Goal: Information Seeking & Learning: Check status

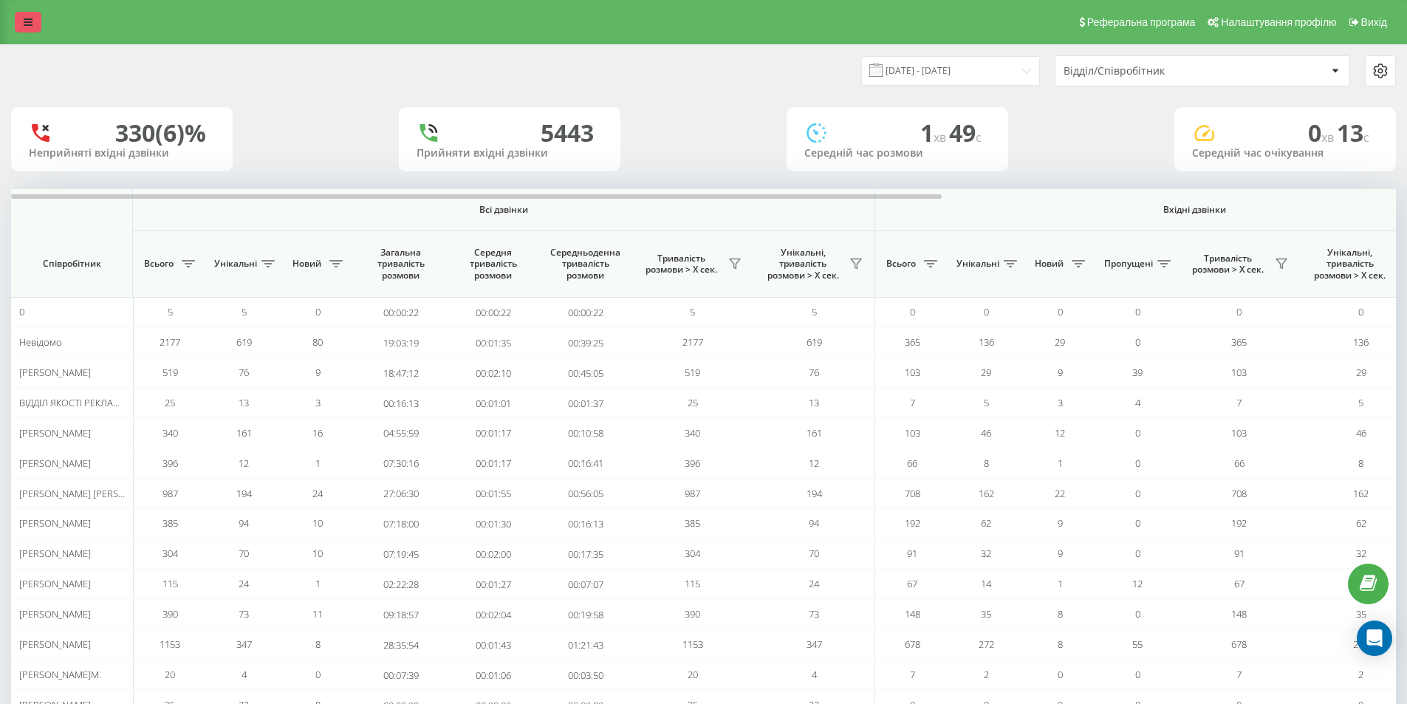
click at [28, 18] on icon at bounding box center [28, 22] width 9 height 10
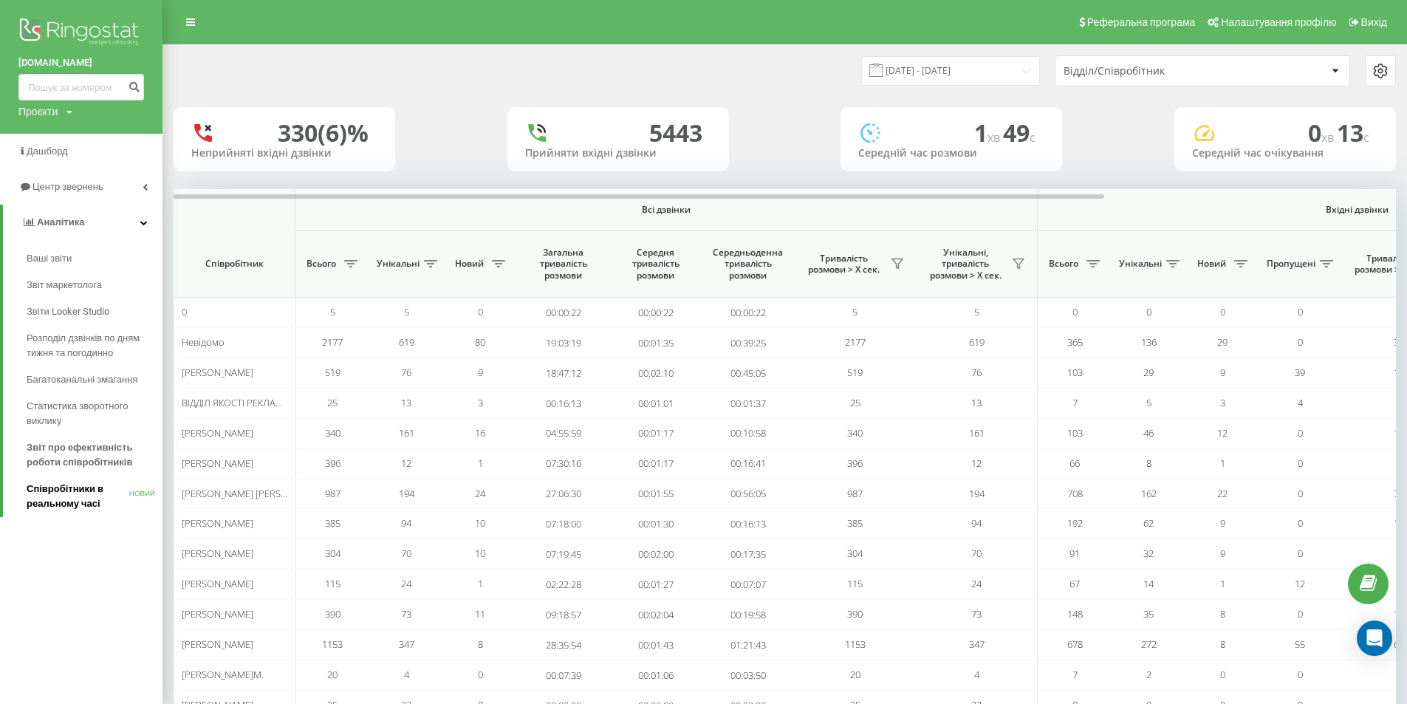
click at [81, 494] on font "Співробітники в реальному часі" at bounding box center [65, 496] width 77 height 26
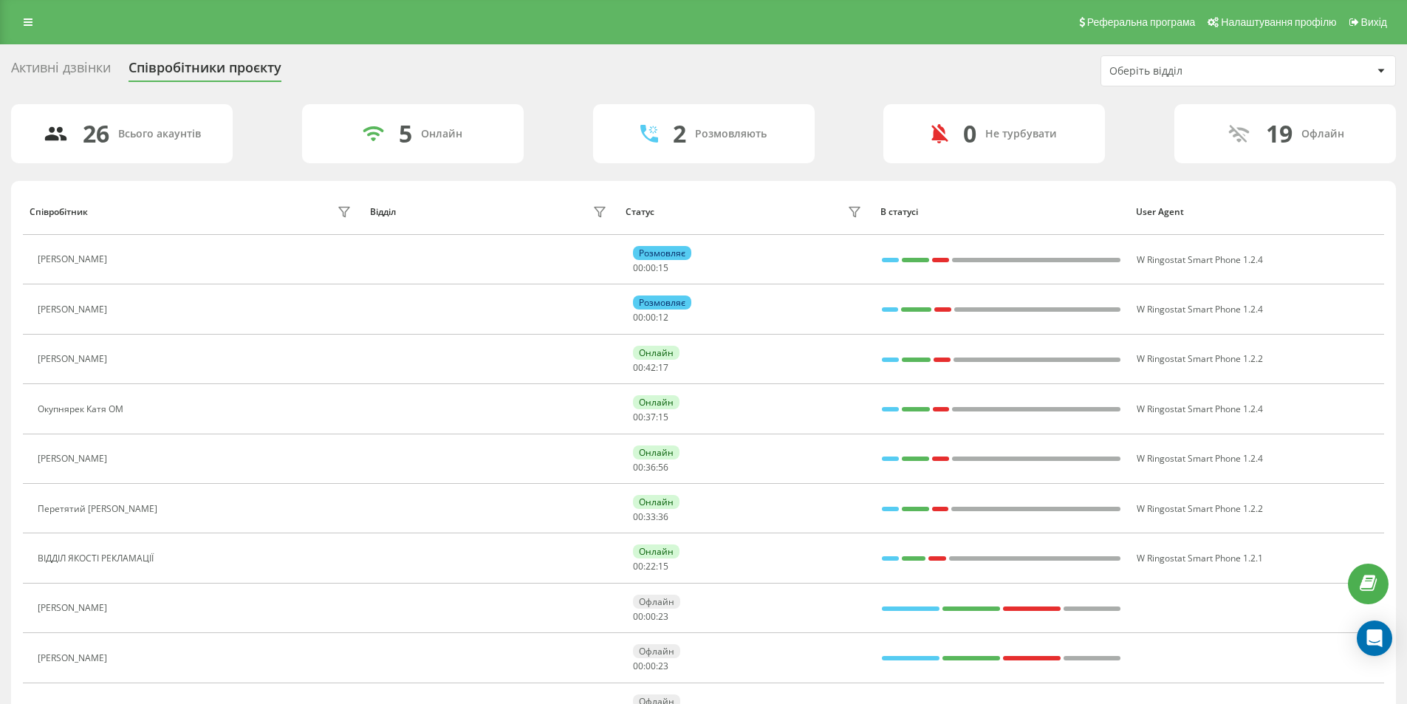
click at [121, 12] on div "Реферальна програма Налаштування профілю Вихід" at bounding box center [703, 22] width 1407 height 44
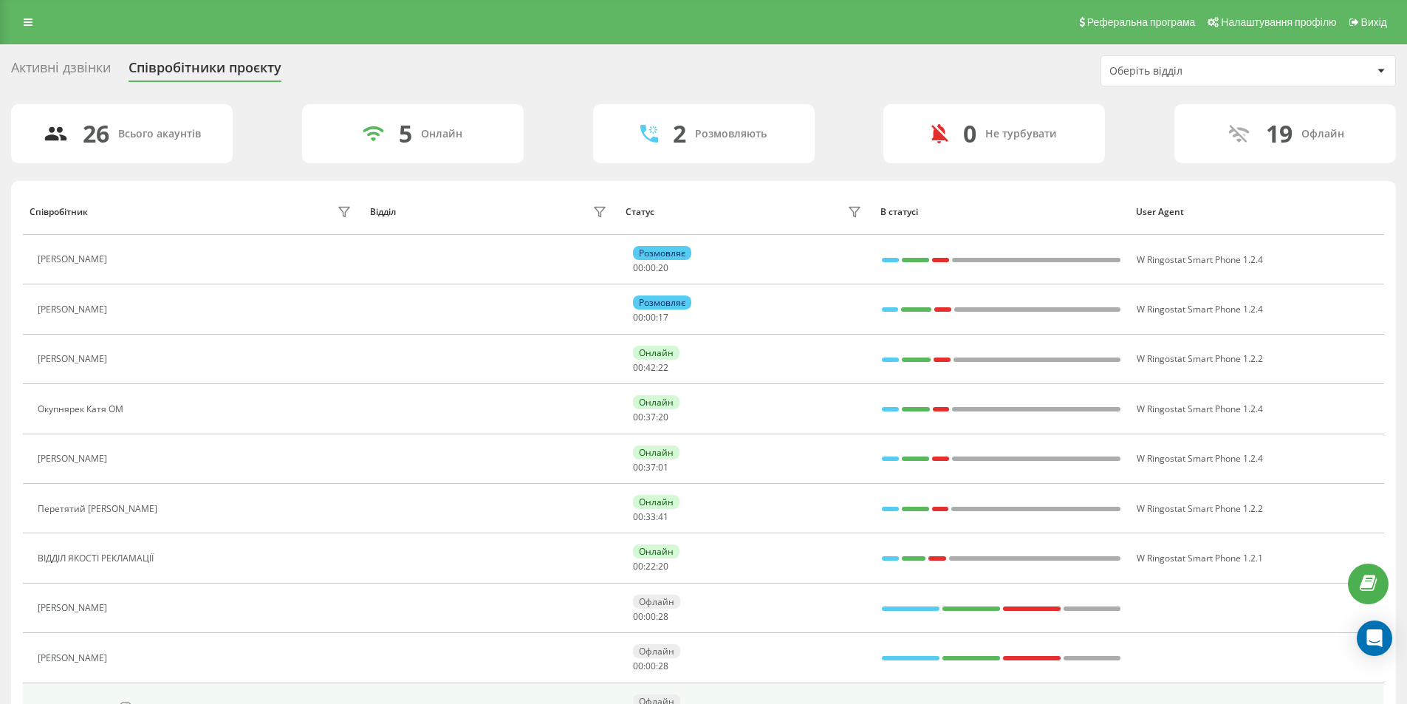
click at [591, 696] on td at bounding box center [491, 707] width 256 height 49
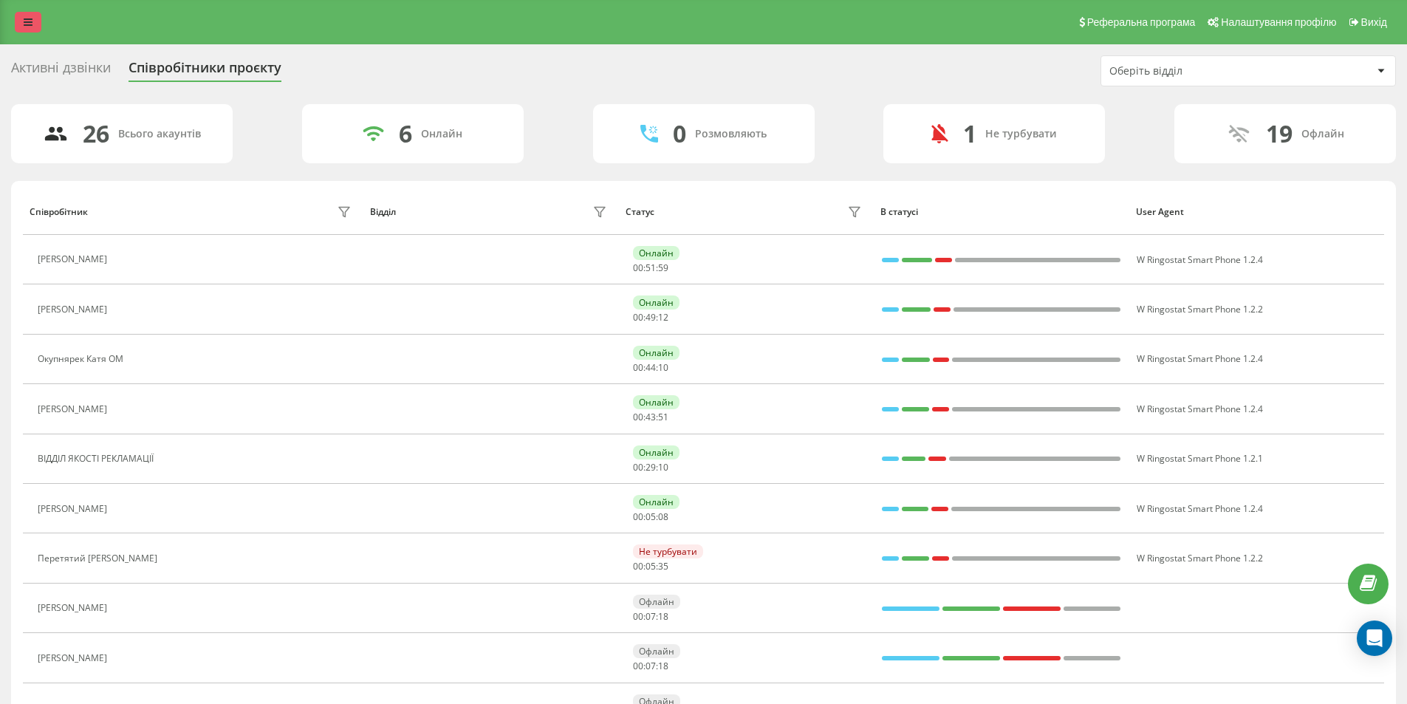
click at [18, 22] on link at bounding box center [28, 22] width 27 height 21
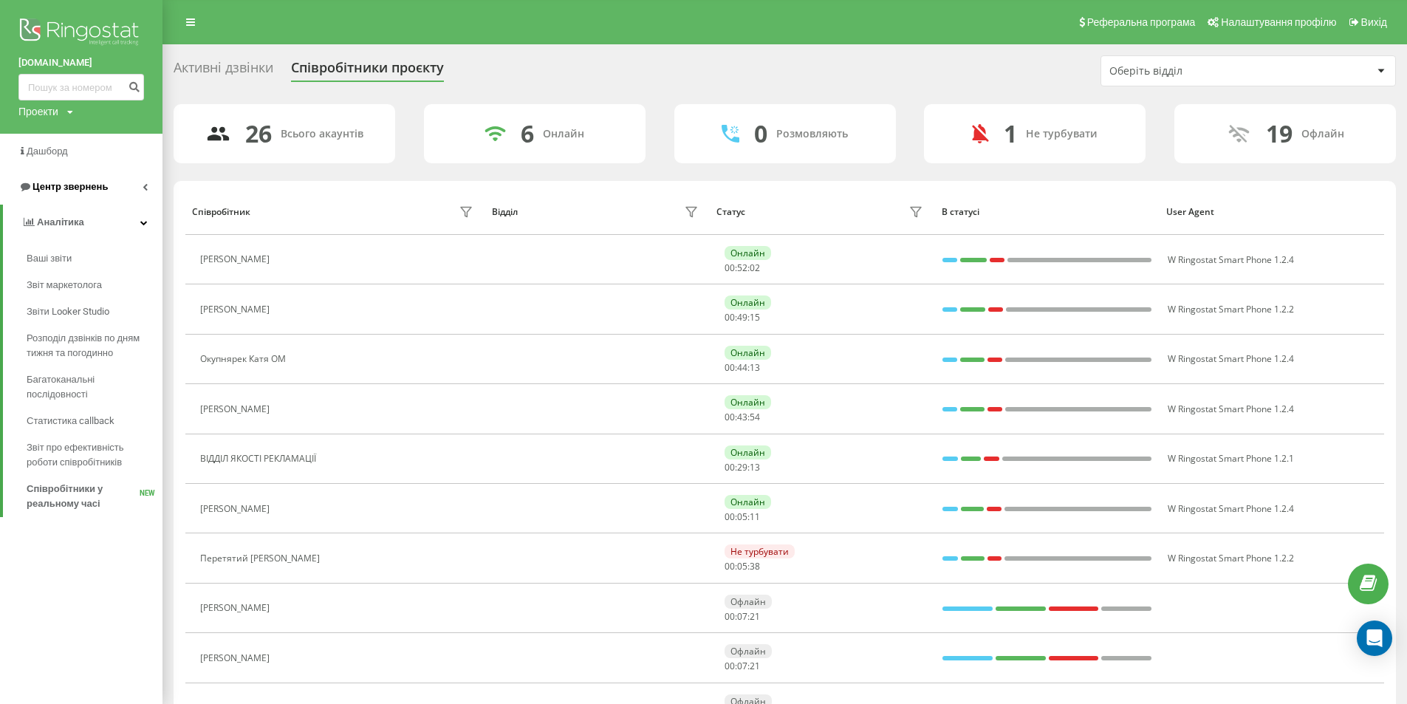
click at [47, 178] on link "Центр звернень" at bounding box center [81, 186] width 162 height 35
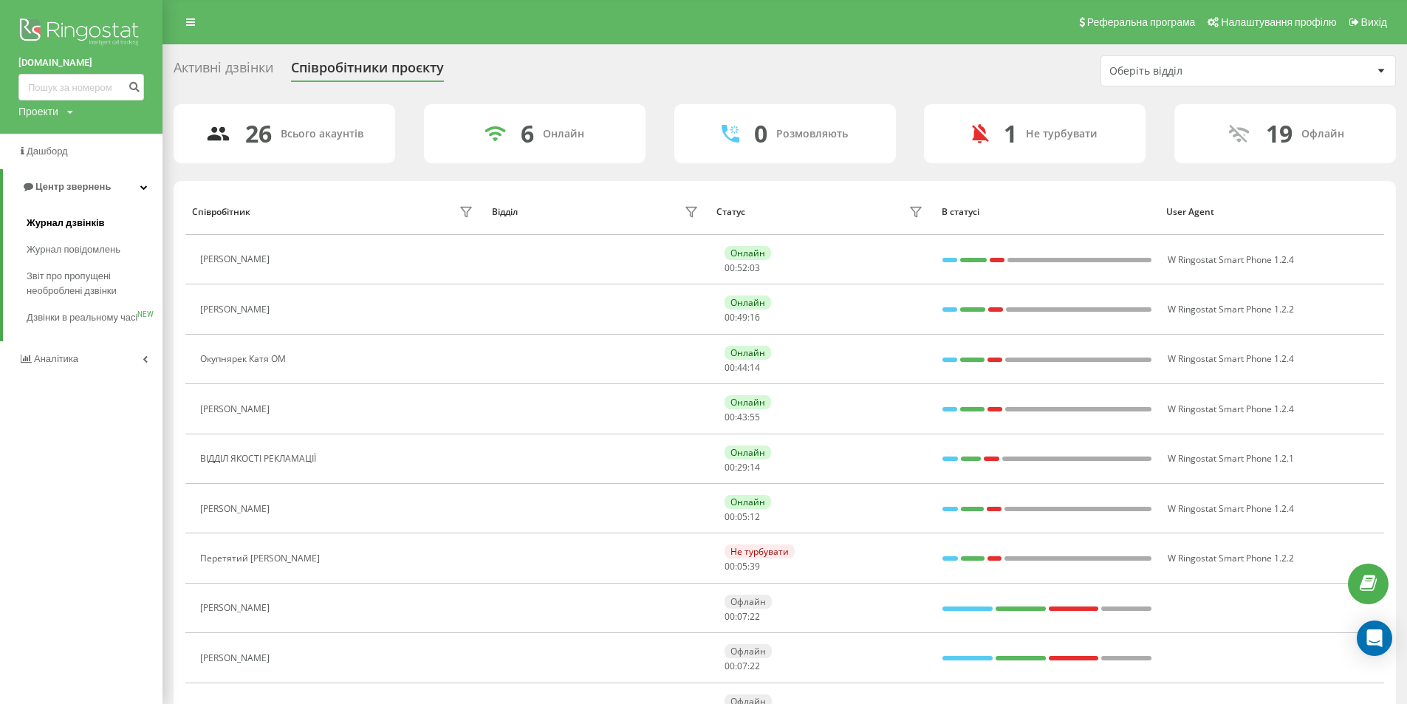
click at [75, 219] on span "Журнал дзвінків" at bounding box center [66, 223] width 78 height 15
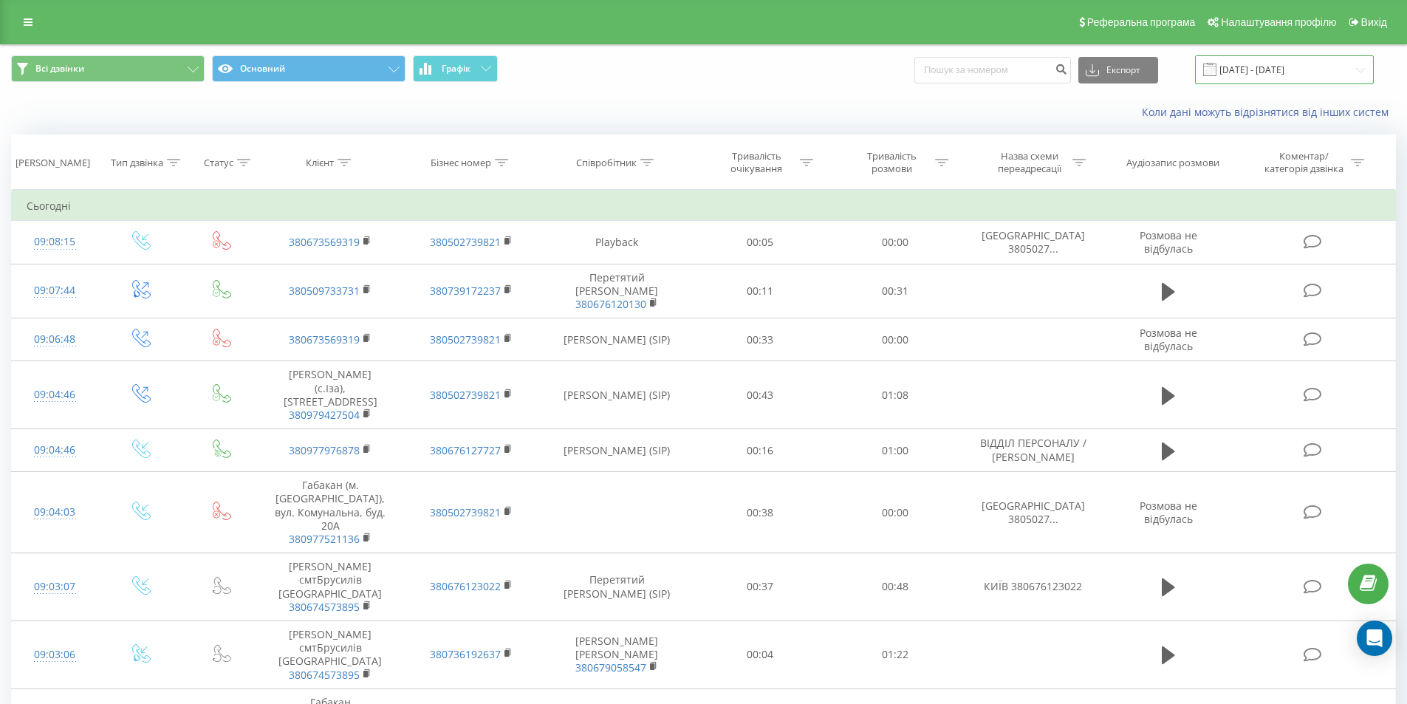
click at [1266, 69] on input "22.07.2025 - 22.08.2025" at bounding box center [1284, 69] width 179 height 29
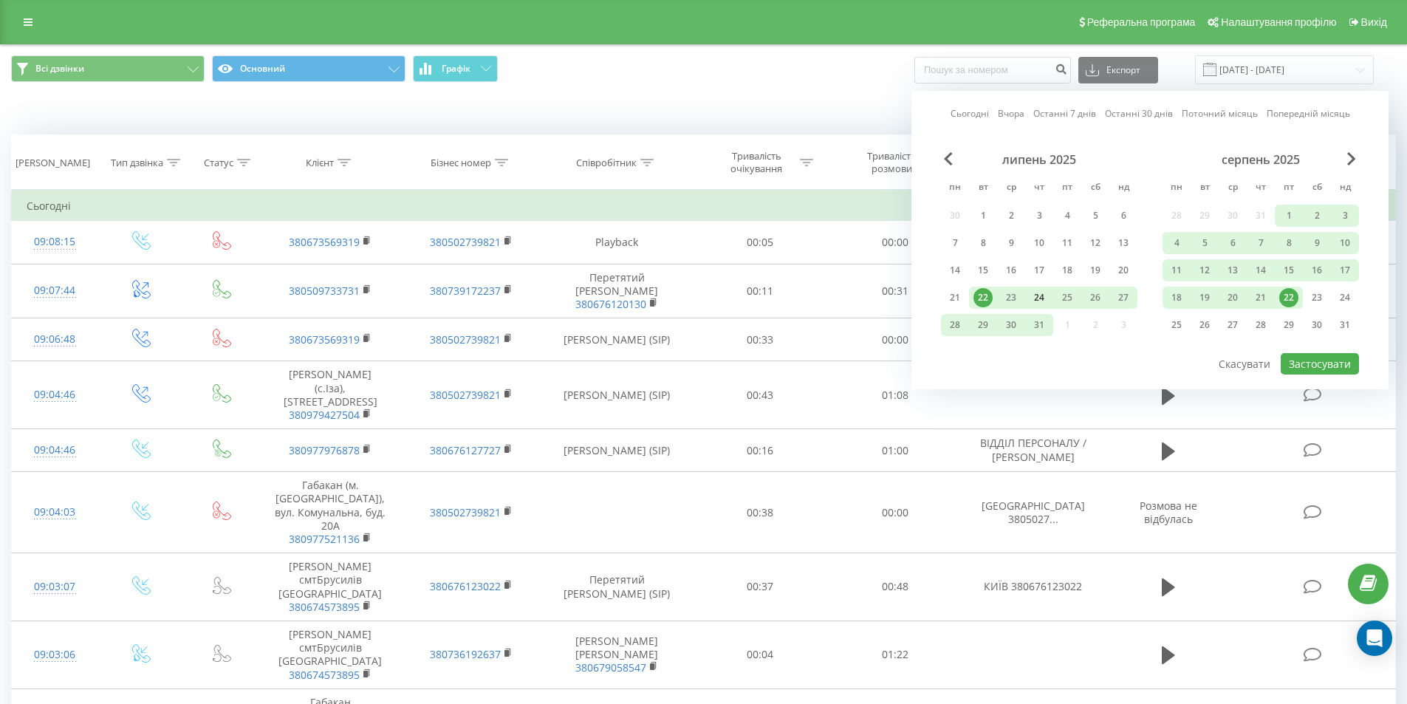
click at [1043, 296] on div "24" at bounding box center [1039, 297] width 19 height 19
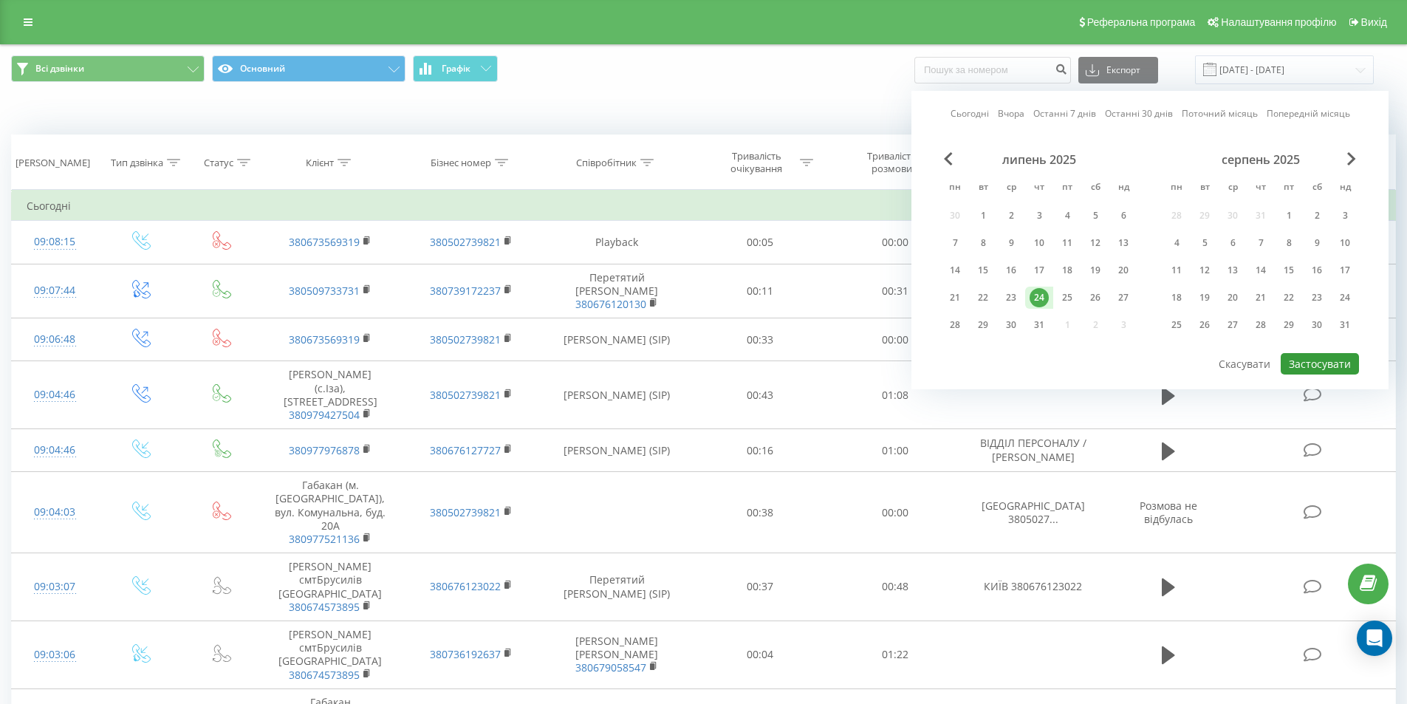
click at [1300, 369] on button "Застосувати" at bounding box center [1320, 363] width 78 height 21
type input "24.07.2025 - 24.07.2025"
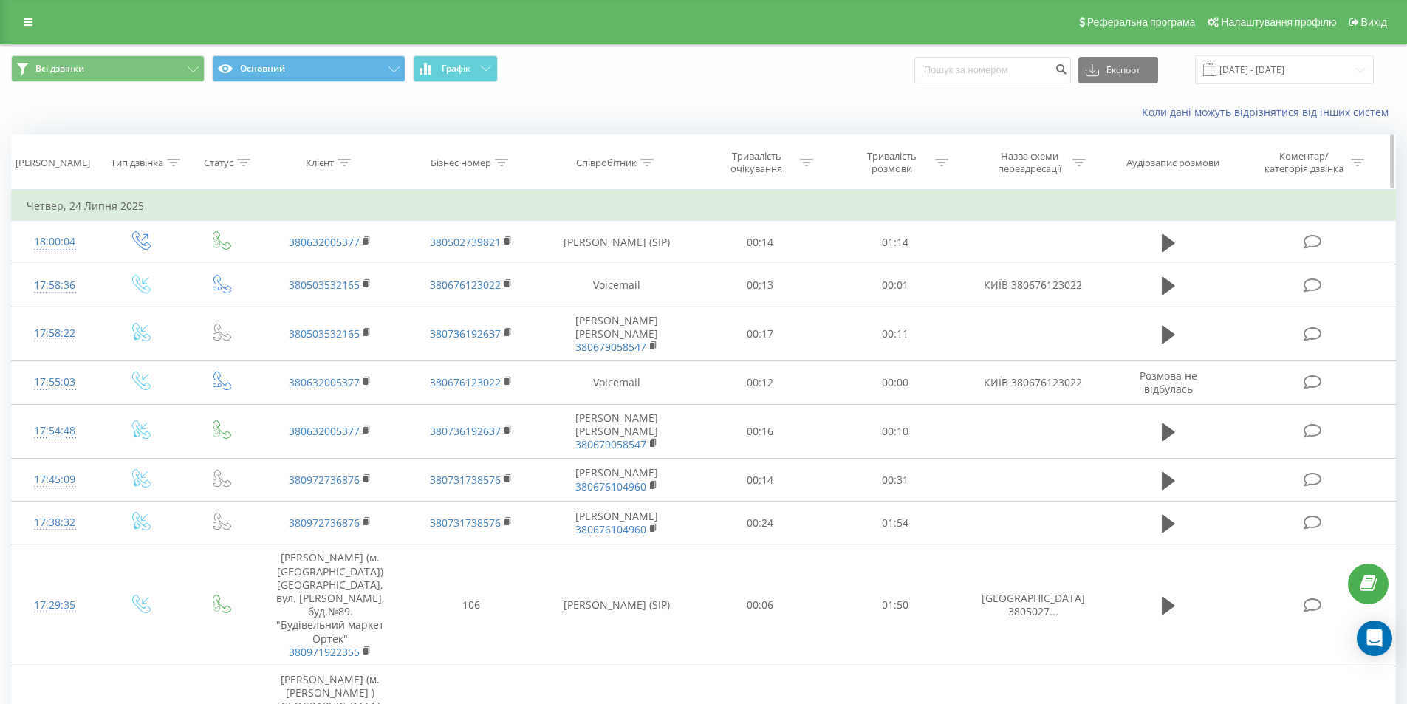
click at [660, 161] on div "Співробітник" at bounding box center [616, 163] width 151 height 13
click at [656, 165] on div "Співробітник" at bounding box center [616, 163] width 151 height 13
click at [652, 166] on div at bounding box center [646, 163] width 13 height 13
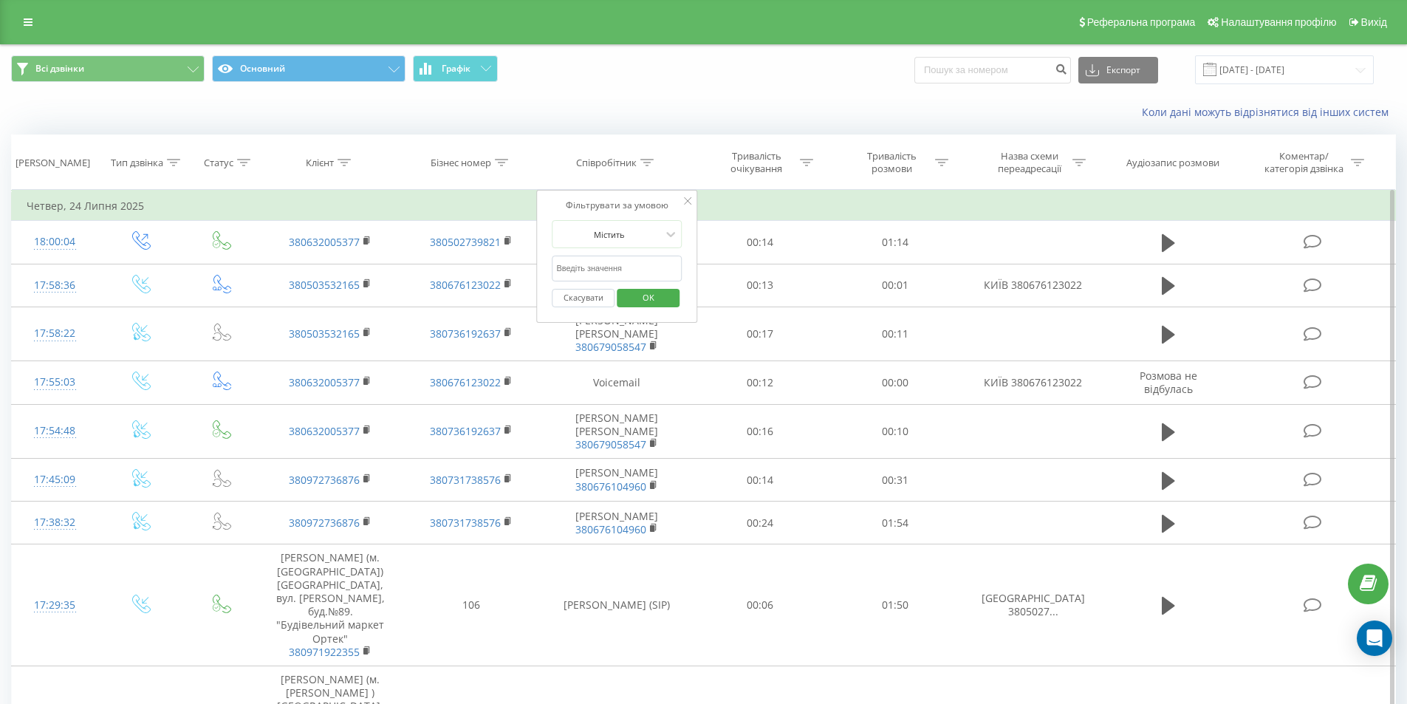
click at [624, 273] on input "text" at bounding box center [617, 269] width 130 height 26
type input "старчук"
click at [646, 299] on span "OK" at bounding box center [648, 297] width 41 height 23
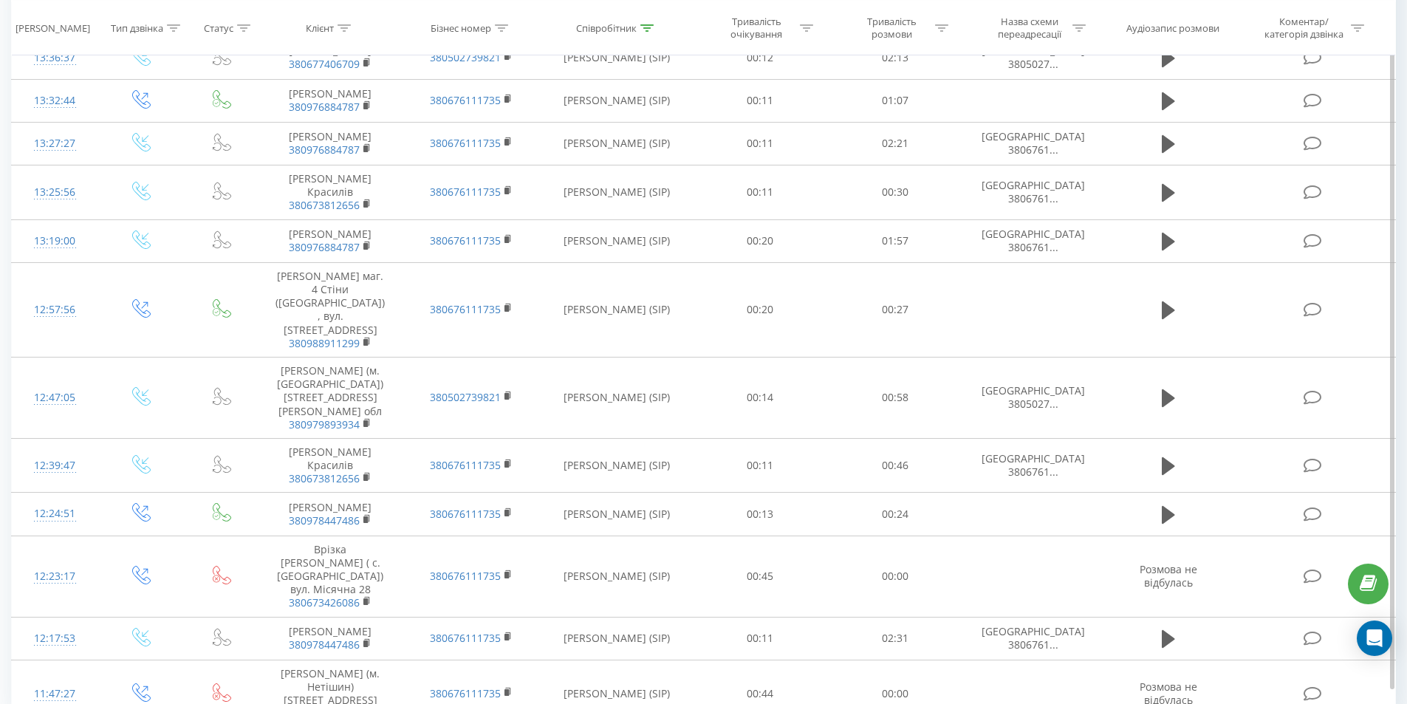
scroll to position [1150, 0]
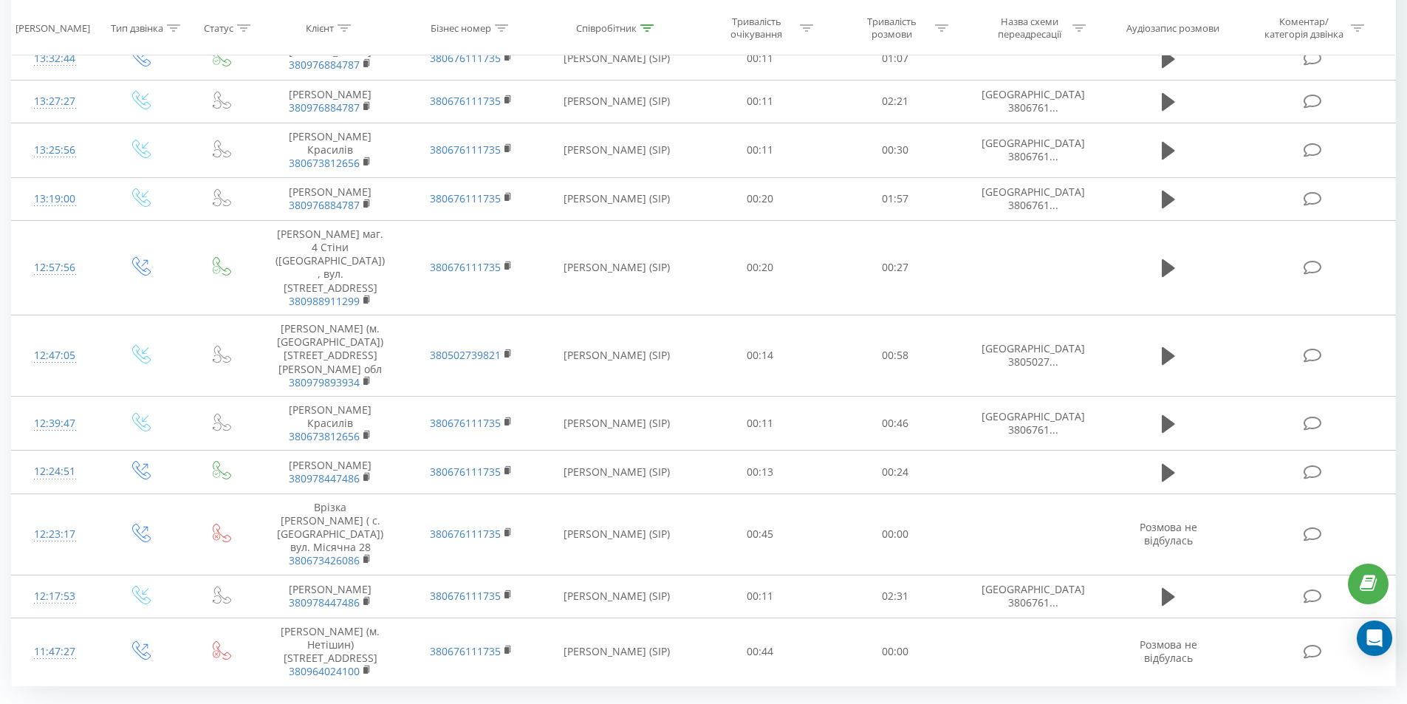
click at [127, 666] on div "50" at bounding box center [131, 676] width 35 height 21
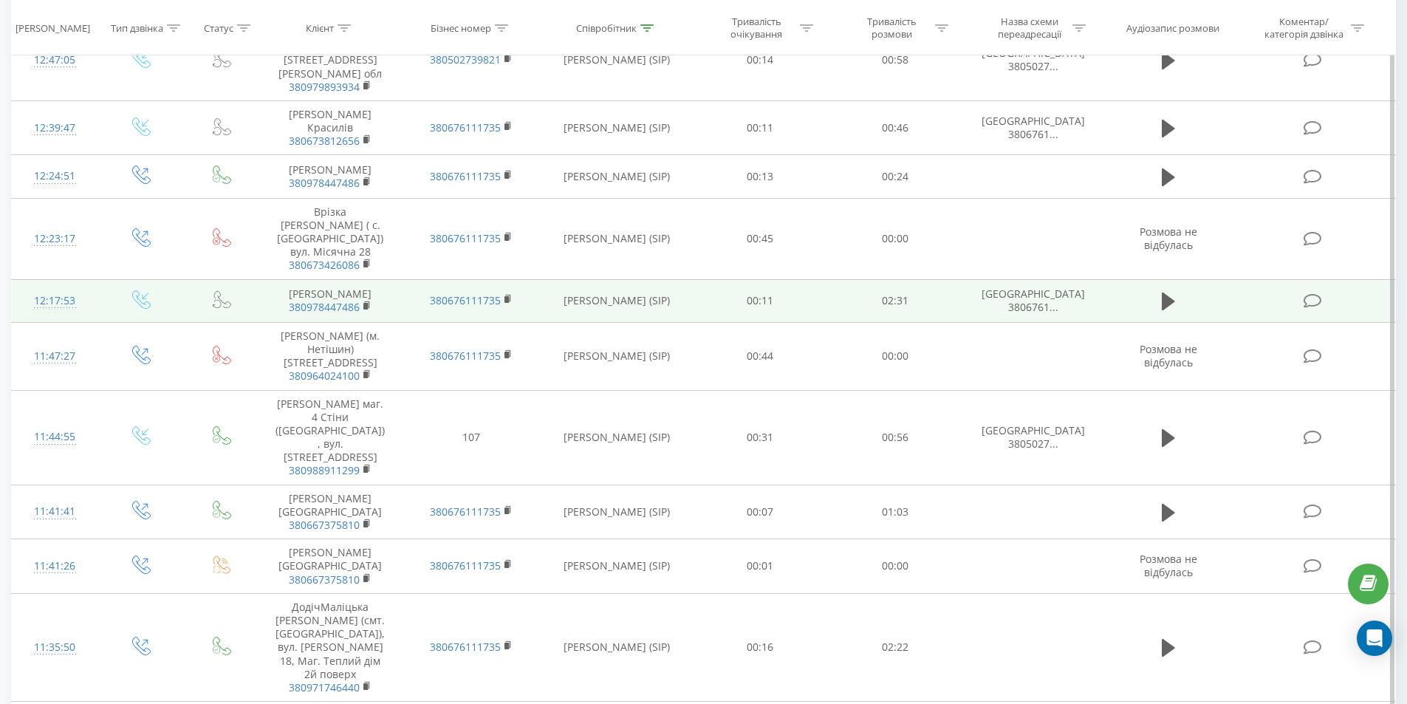
scroll to position [1593, 0]
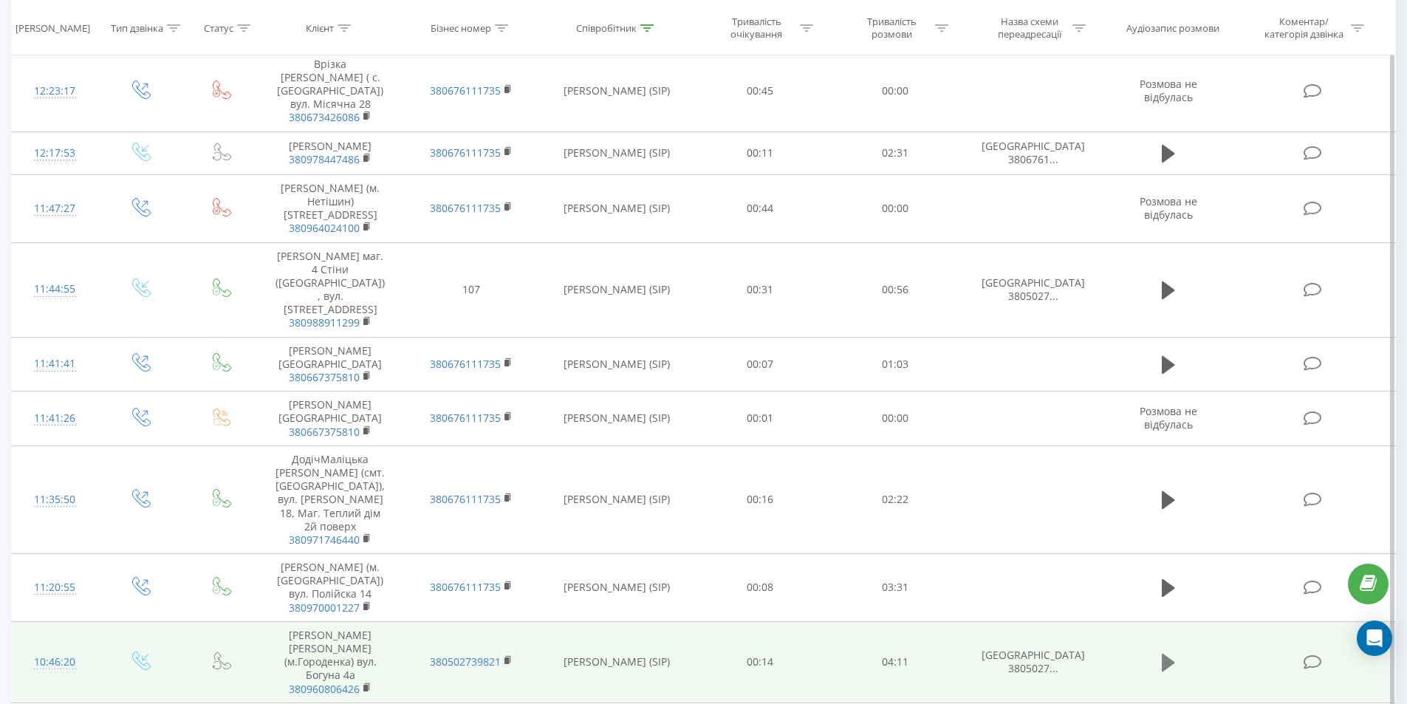
click at [1175, 651] on button at bounding box center [1168, 662] width 22 height 22
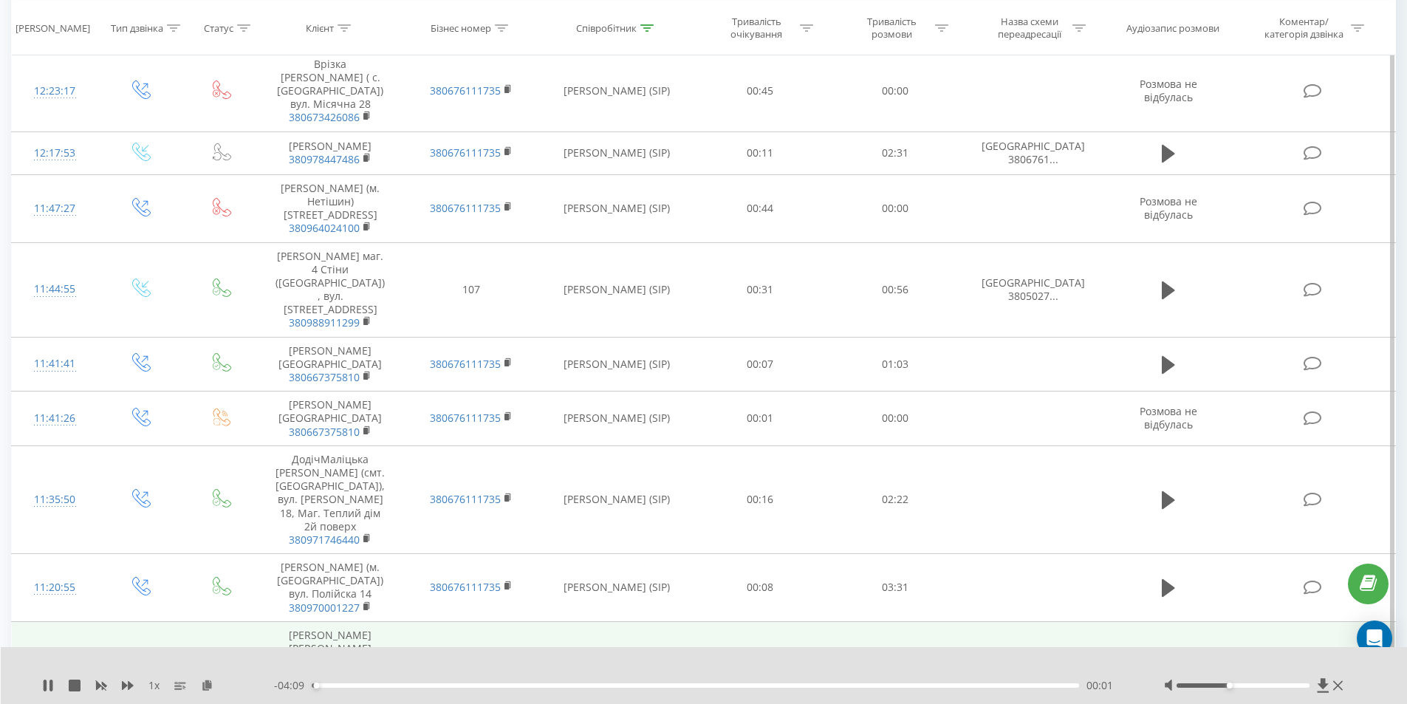
click at [1231, 685] on div at bounding box center [1243, 685] width 133 height 4
click at [50, 682] on icon at bounding box center [50, 685] width 3 height 12
click at [51, 691] on icon at bounding box center [48, 685] width 12 height 12
click at [431, 685] on div "00:39" at bounding box center [696, 685] width 768 height 4
click at [448, 683] on div "00:41" at bounding box center [696, 685] width 768 height 4
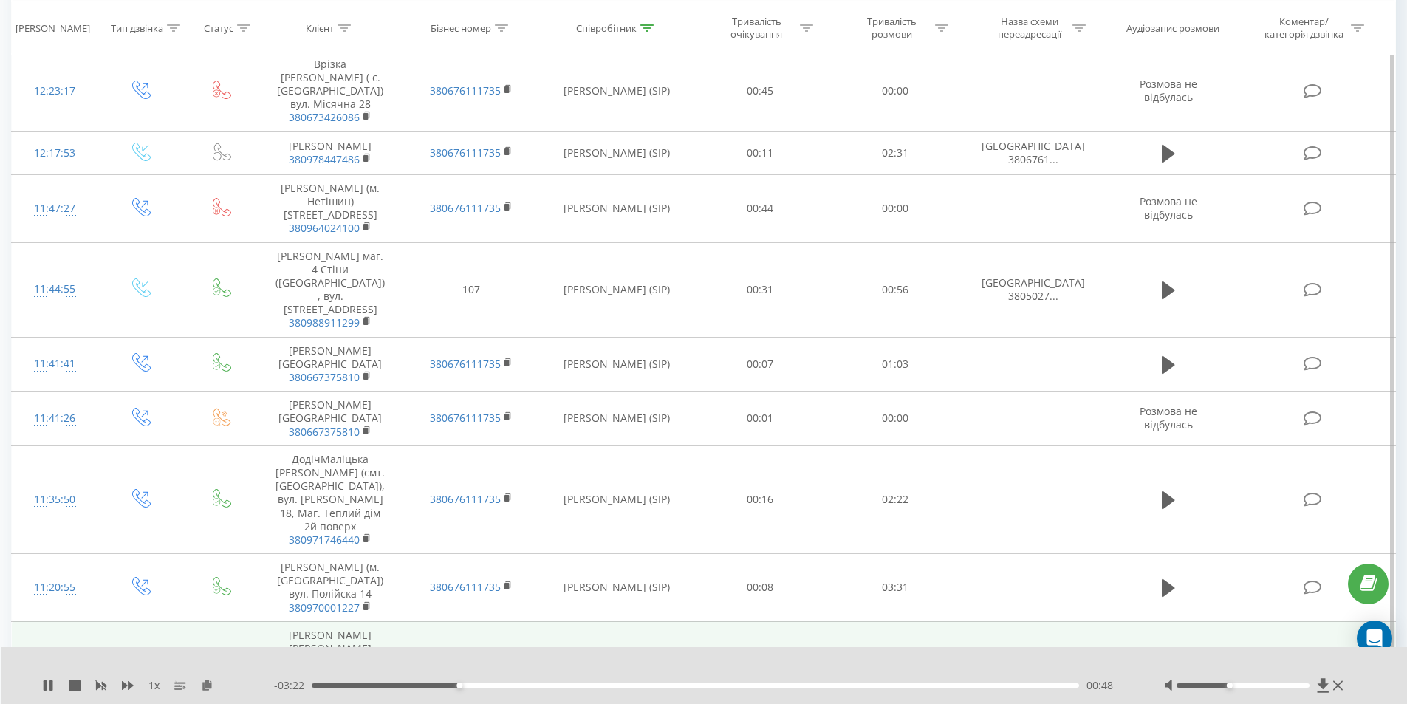
click at [436, 683] on div "00:48" at bounding box center [696, 685] width 768 height 4
click at [50, 683] on icon at bounding box center [50, 685] width 3 height 12
click at [49, 685] on icon at bounding box center [48, 685] width 9 height 12
drag, startPoint x: 1262, startPoint y: 684, endPoint x: 1274, endPoint y: 685, distance: 11.9
click at [1274, 685] on div at bounding box center [1243, 685] width 133 height 4
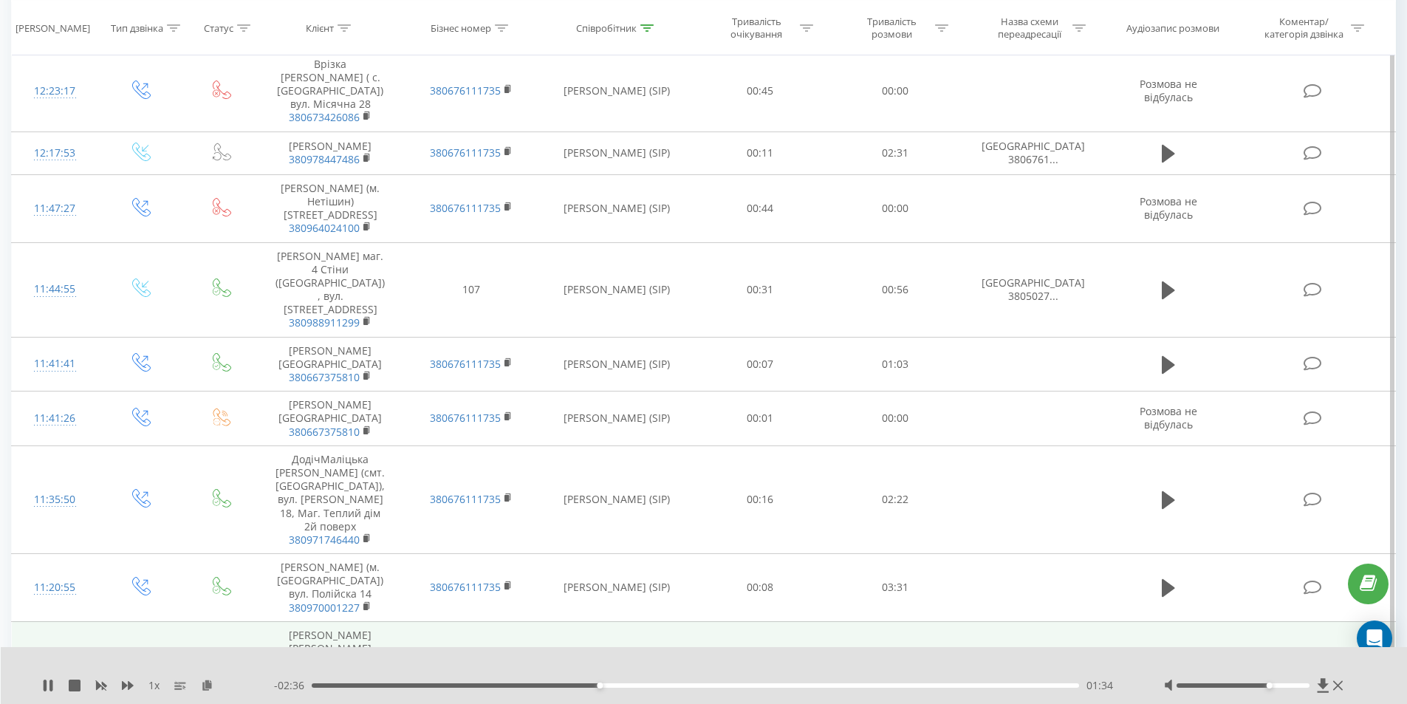
click at [634, 689] on div "- 02:36 01:34 01:34" at bounding box center [700, 685] width 853 height 15
click at [644, 685] on div "01:49" at bounding box center [696, 685] width 768 height 4
click at [783, 685] on div "02:25" at bounding box center [696, 685] width 768 height 4
click at [858, 683] on div "02:45" at bounding box center [696, 685] width 768 height 4
click at [890, 684] on div "03:02" at bounding box center [696, 685] width 768 height 4
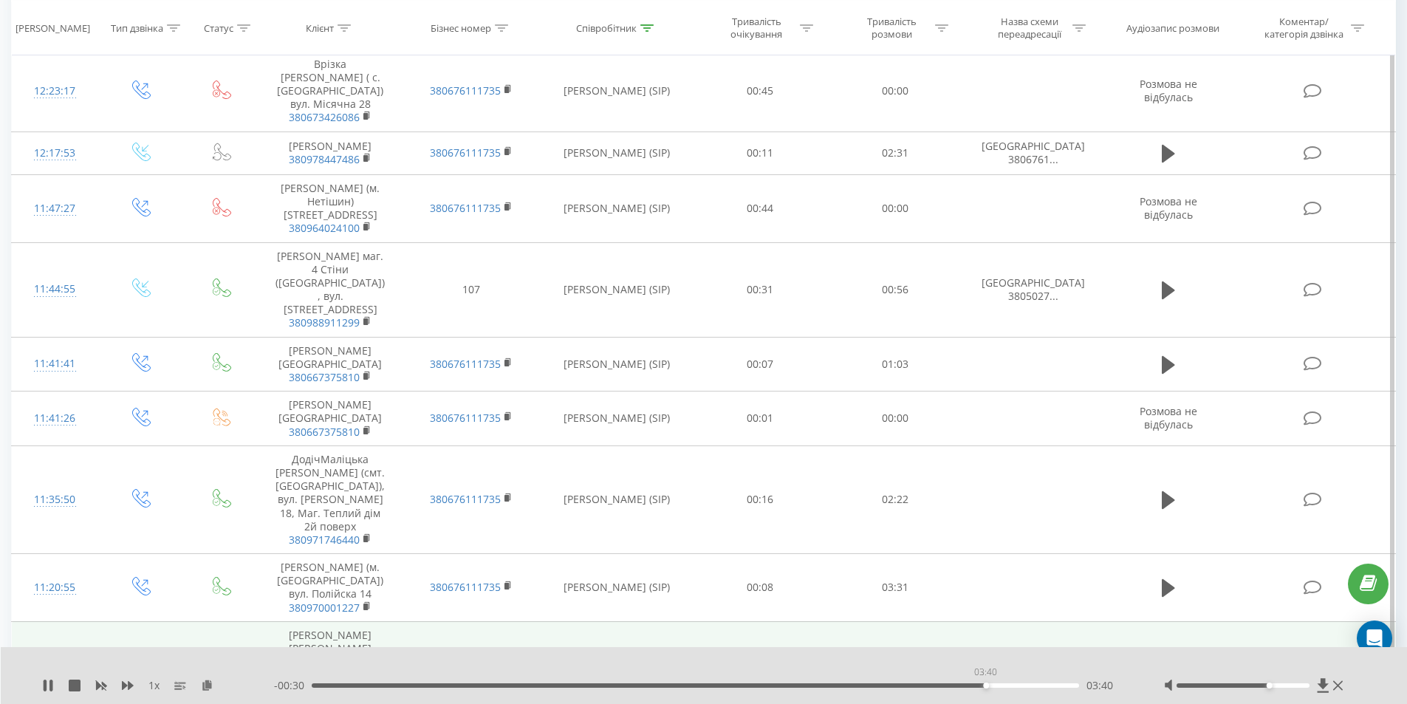
click at [985, 685] on div "03:40" at bounding box center [696, 685] width 768 height 4
click at [1019, 686] on div "03:51" at bounding box center [696, 685] width 768 height 4
click at [322, 687] on div "04:03" at bounding box center [696, 685] width 768 height 4
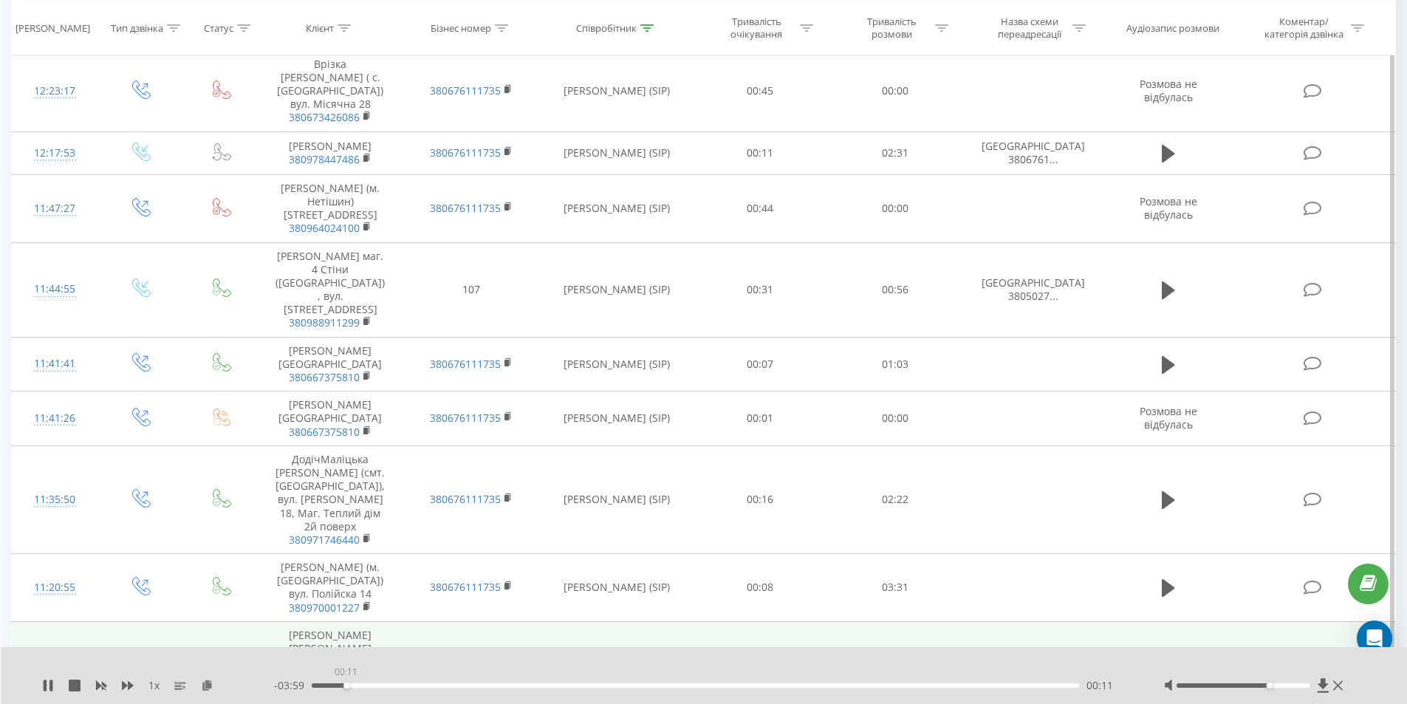
click at [346, 684] on div "00:11" at bounding box center [696, 685] width 768 height 4
click at [352, 684] on div "00:12" at bounding box center [350, 685] width 6 height 6
click at [359, 684] on div "00:15" at bounding box center [696, 685] width 768 height 4
click at [1335, 683] on icon at bounding box center [1338, 685] width 10 height 12
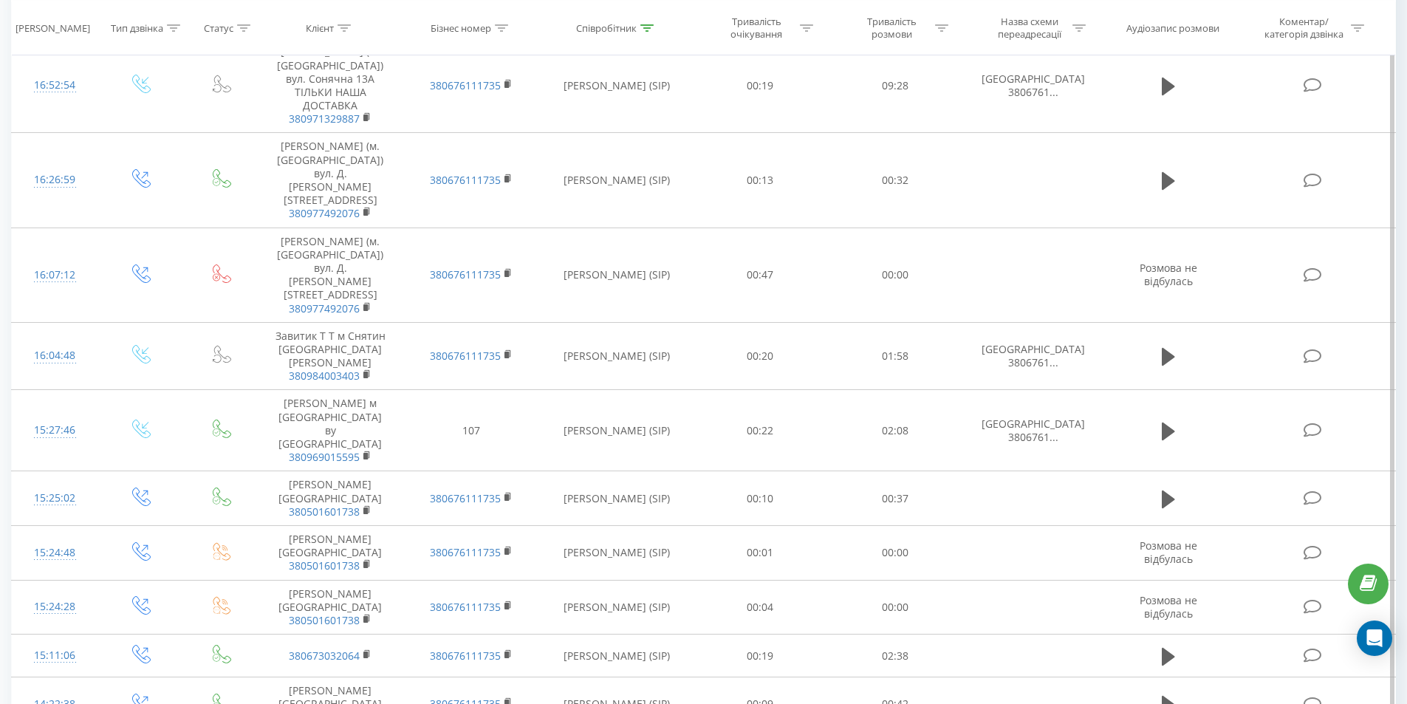
scroll to position [0, 0]
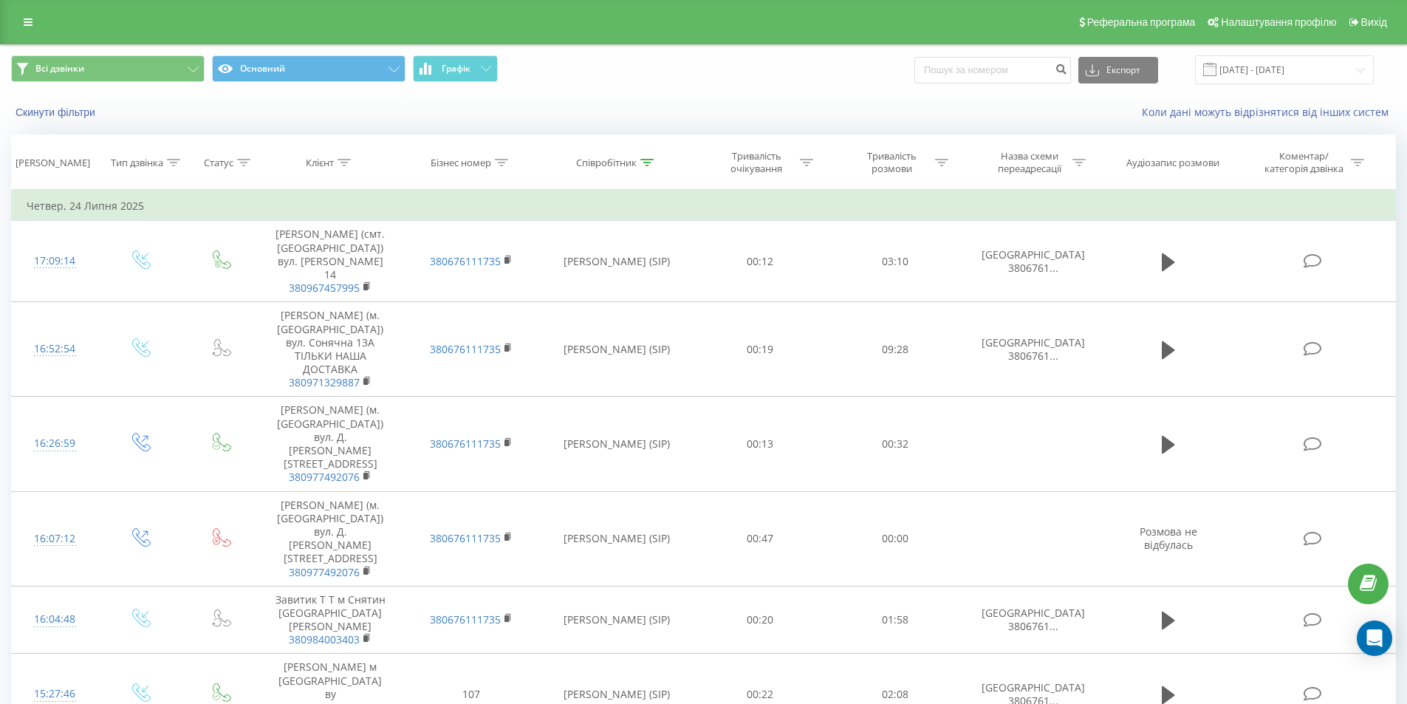
click at [13, 9] on div "Реферальна програма Налаштування профілю Вихід" at bounding box center [703, 22] width 1407 height 44
click at [24, 15] on link at bounding box center [28, 22] width 27 height 21
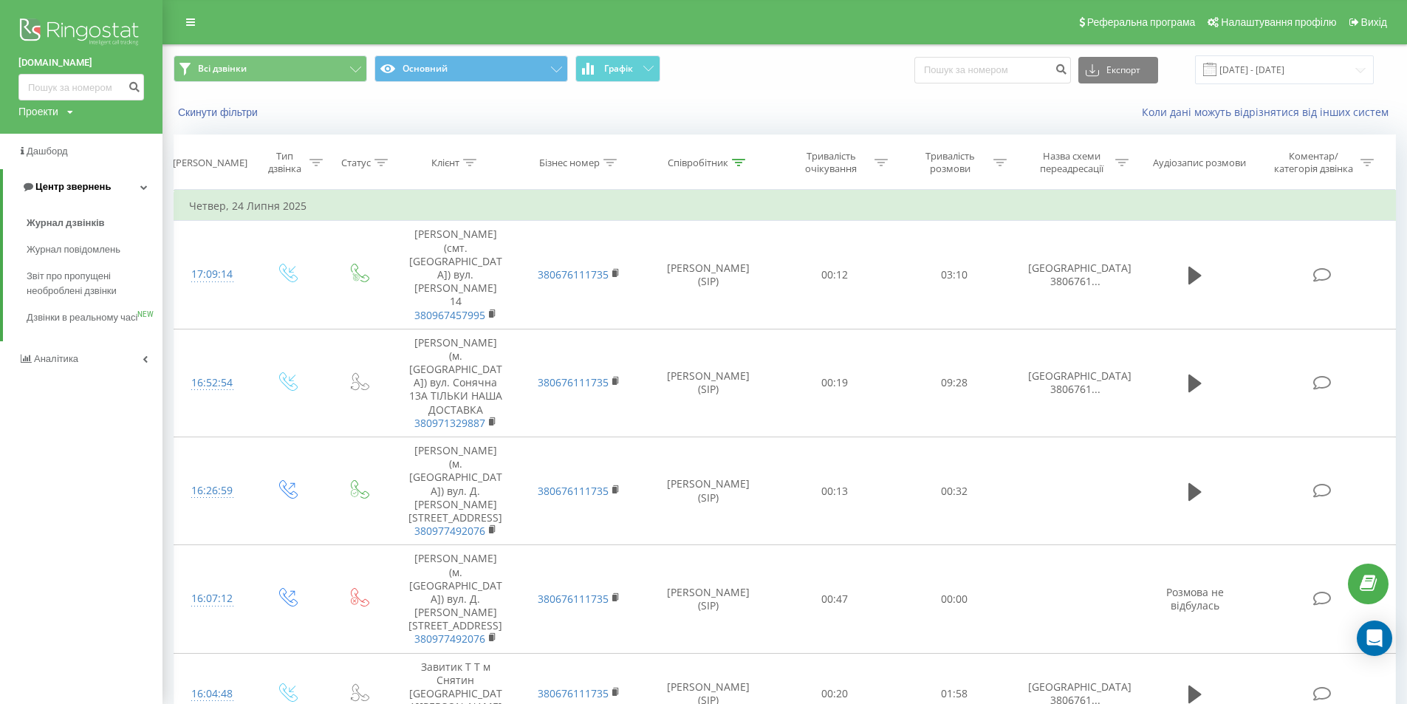
click at [95, 182] on span "Центр звернень" at bounding box center [72, 186] width 75 height 11
click at [95, 186] on span "Центр звернень" at bounding box center [69, 186] width 75 height 11
click at [60, 366] on span "Аналiтика" at bounding box center [49, 359] width 63 height 15
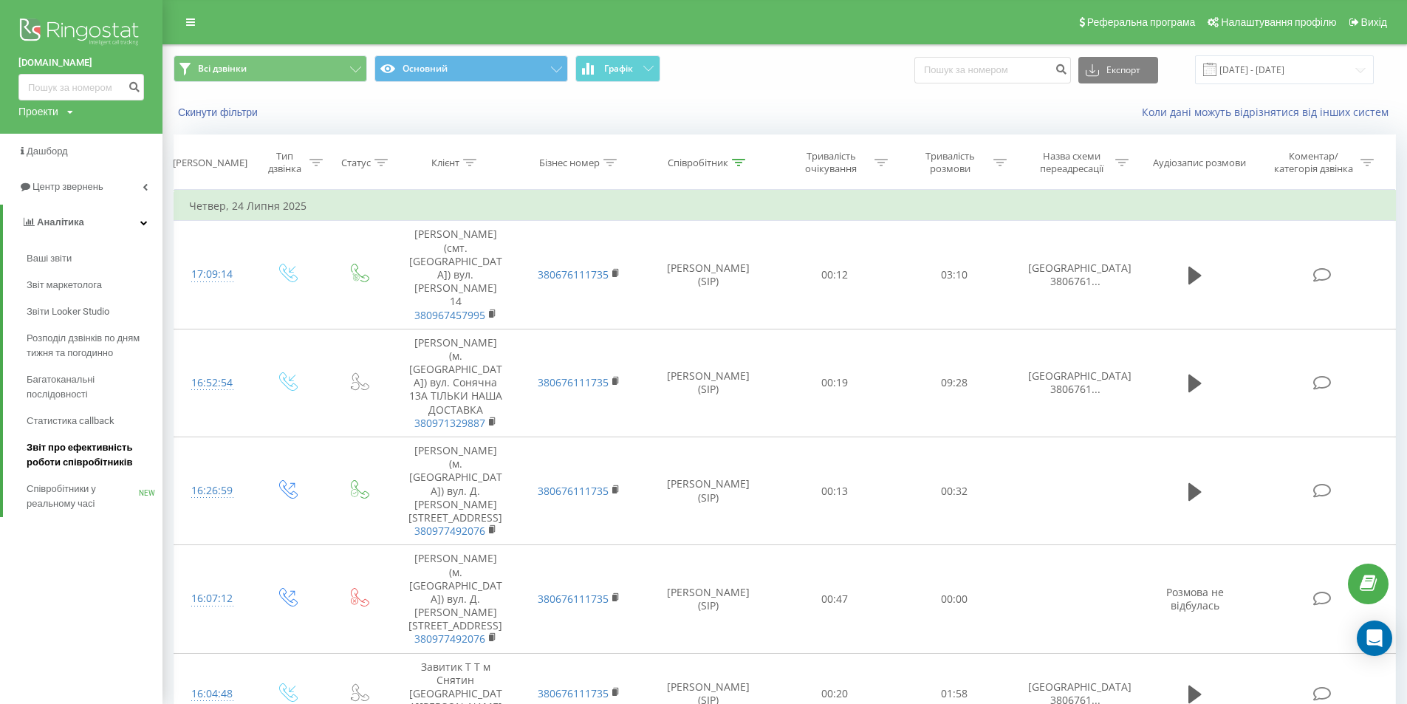
click at [116, 468] on span "Звіт про ефективність роботи співробітників" at bounding box center [91, 455] width 129 height 30
